Goal: Navigation & Orientation: Find specific page/section

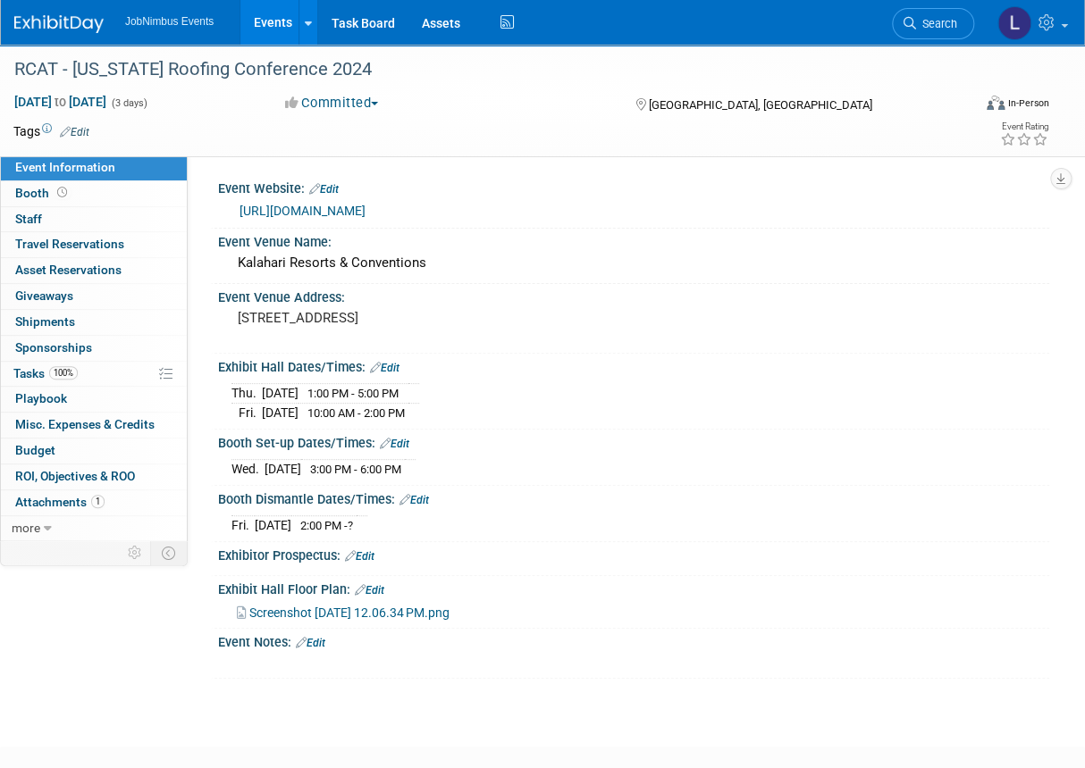
click at [279, 21] on link "Events" at bounding box center [272, 22] width 65 height 45
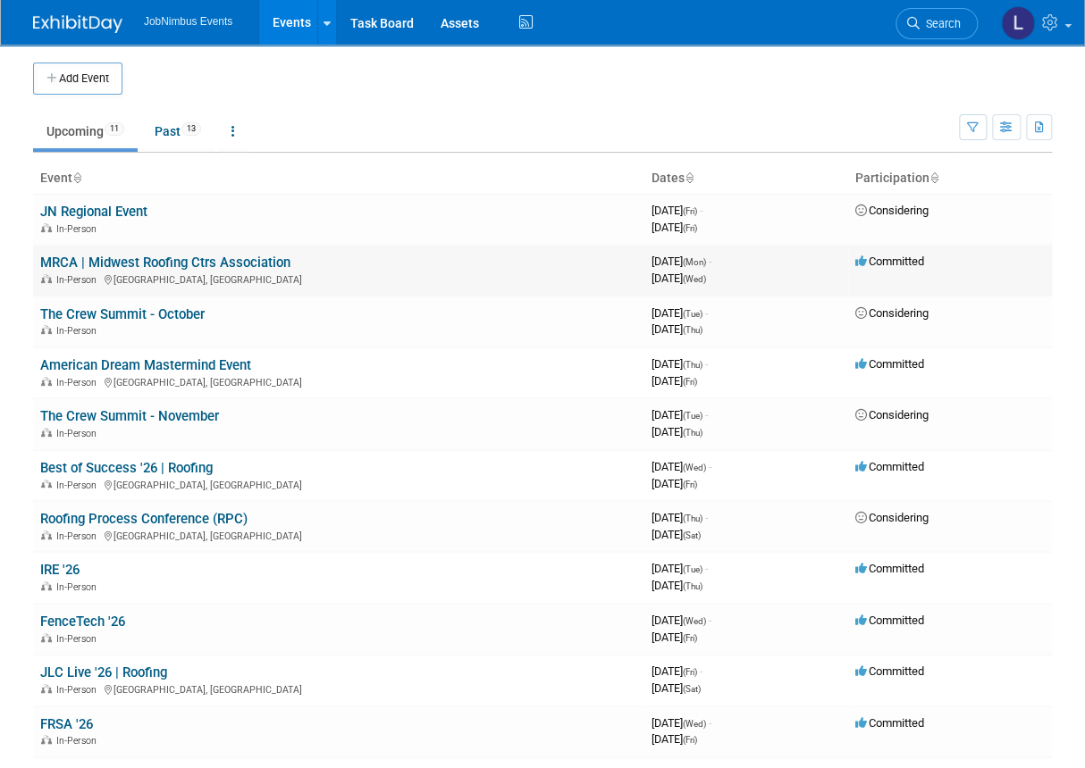
click at [207, 260] on link "MRCA | Midwest Roofing Ctrs Association" at bounding box center [165, 263] width 250 height 16
